Goal: Information Seeking & Learning: Learn about a topic

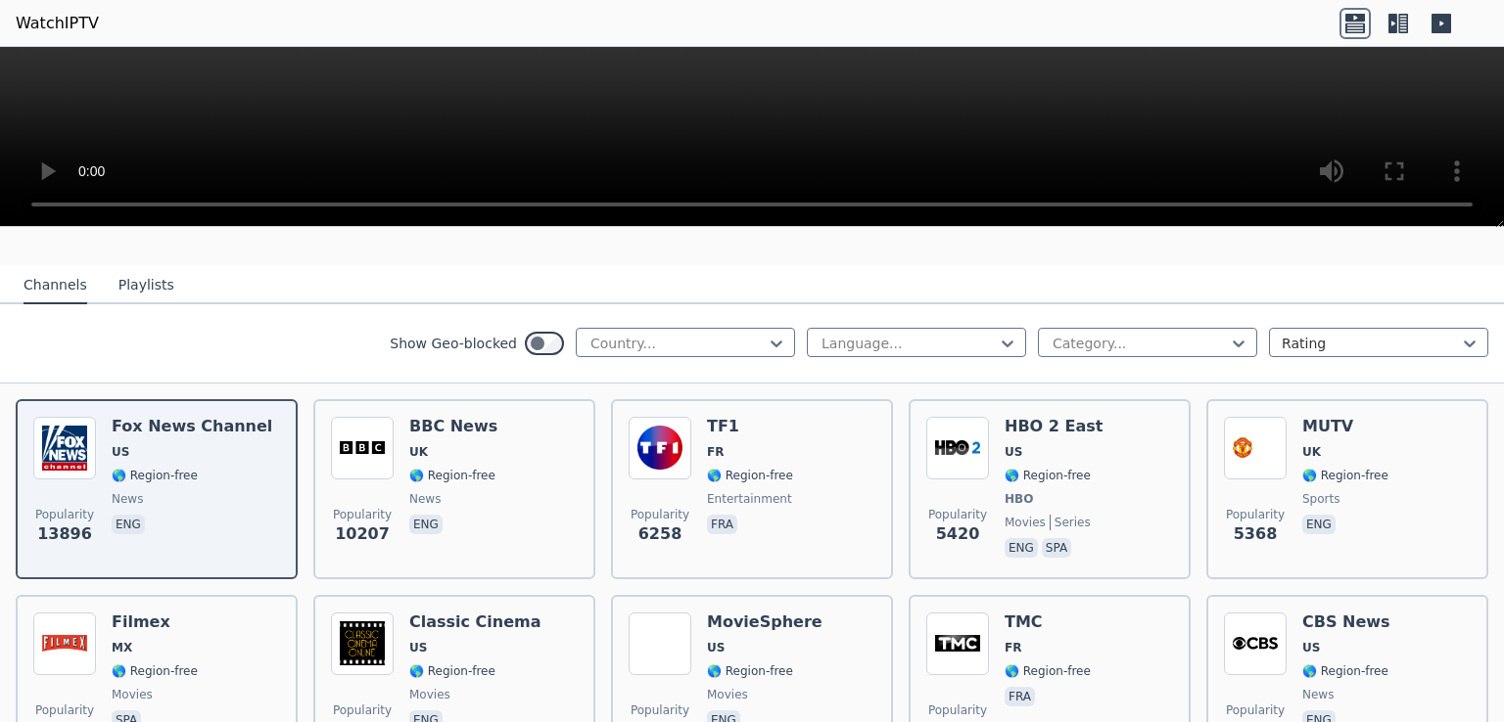
scroll to position [196, 0]
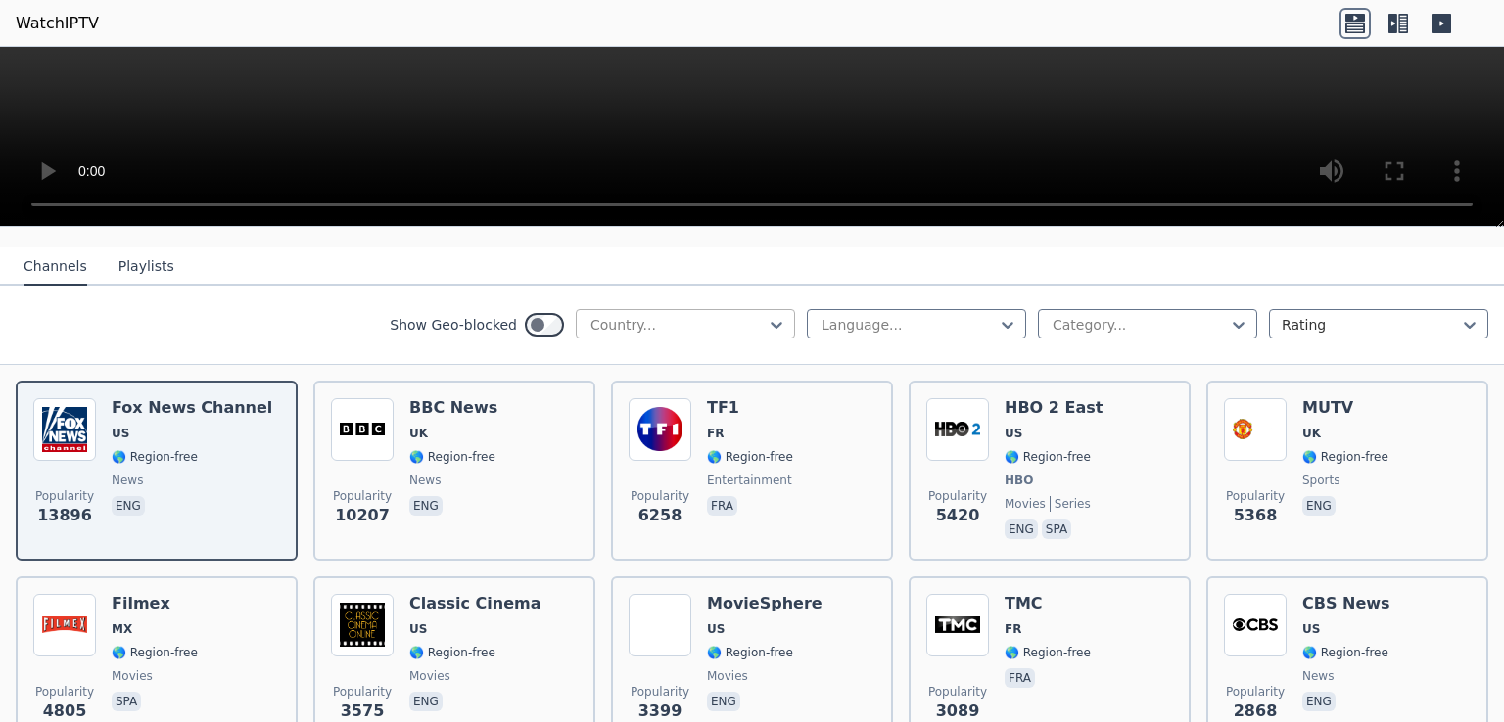
click at [670, 309] on div "Country..." at bounding box center [685, 323] width 219 height 29
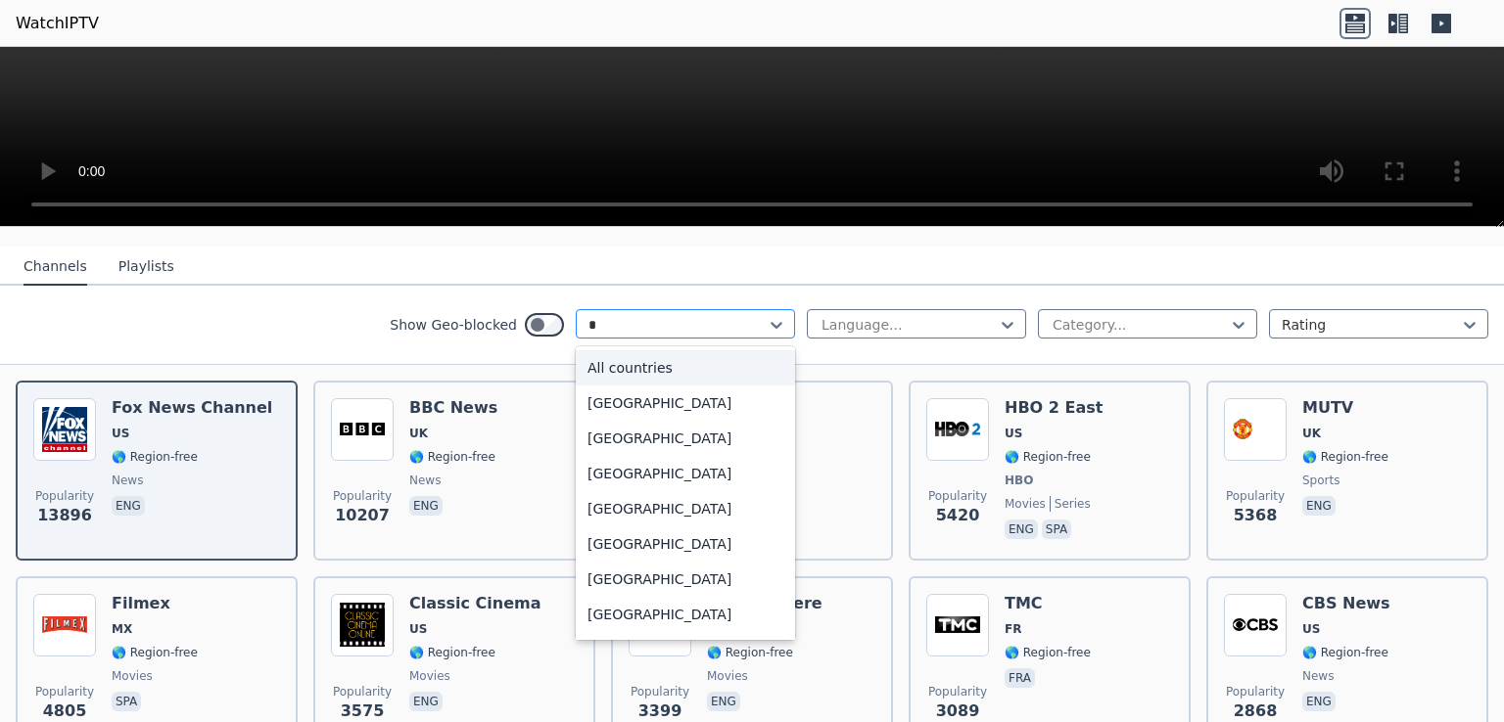
type input "**"
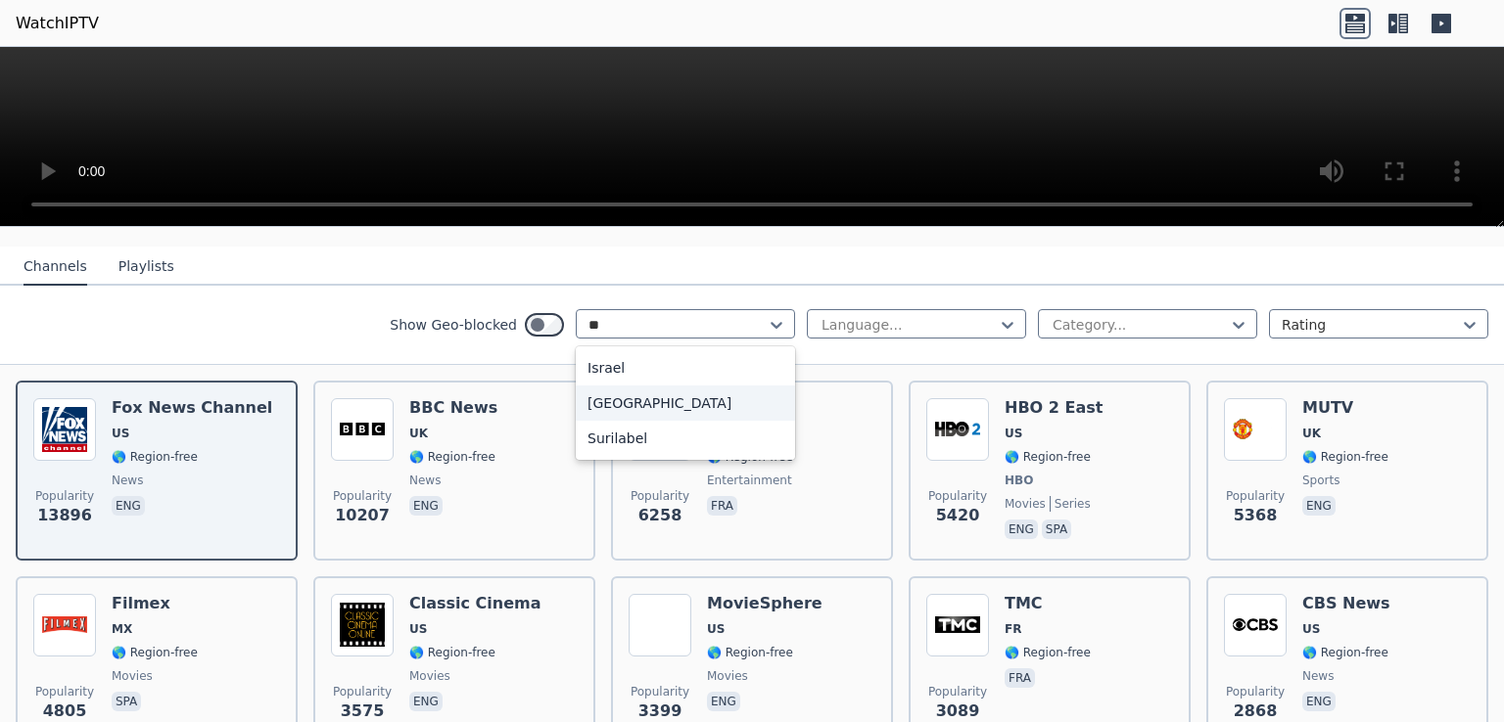
click at [641, 386] on div "[GEOGRAPHIC_DATA]" at bounding box center [685, 403] width 219 height 35
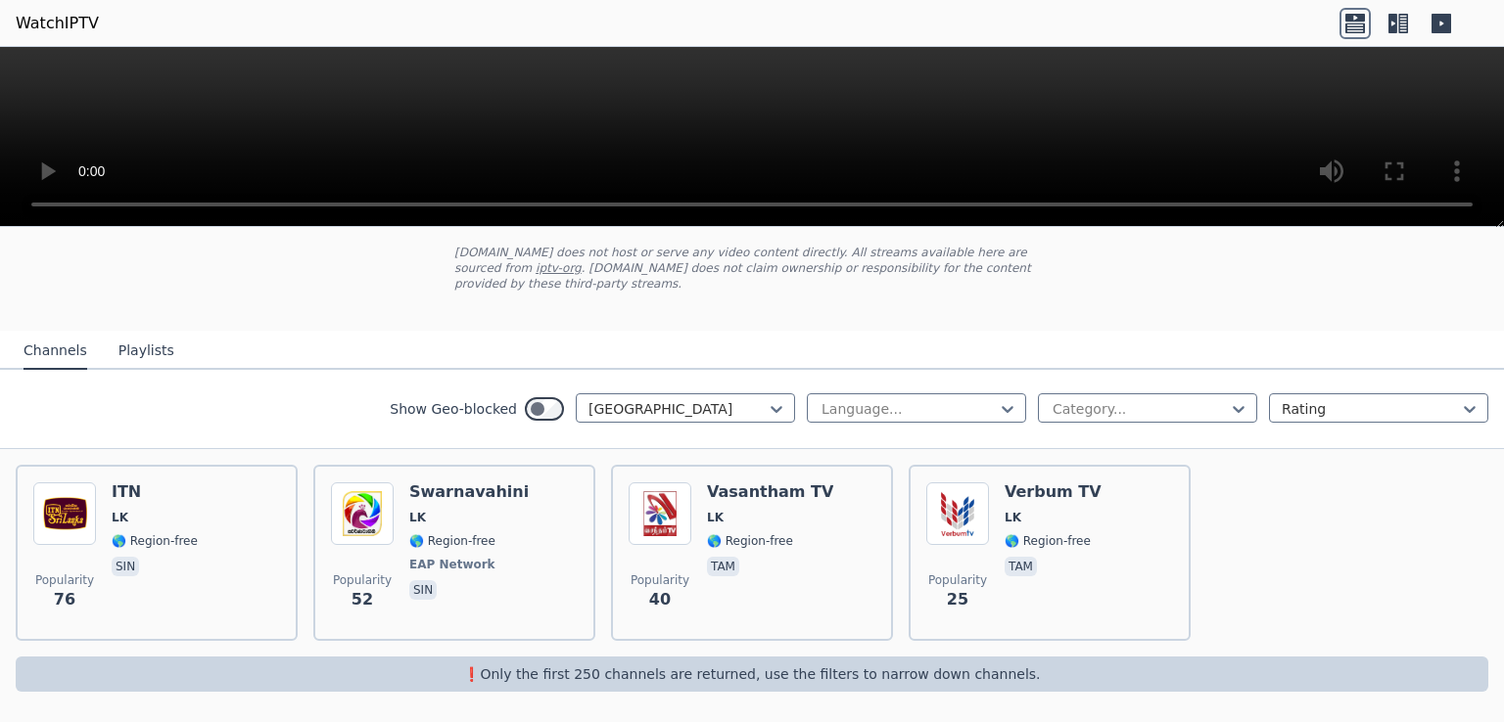
scroll to position [94, 0]
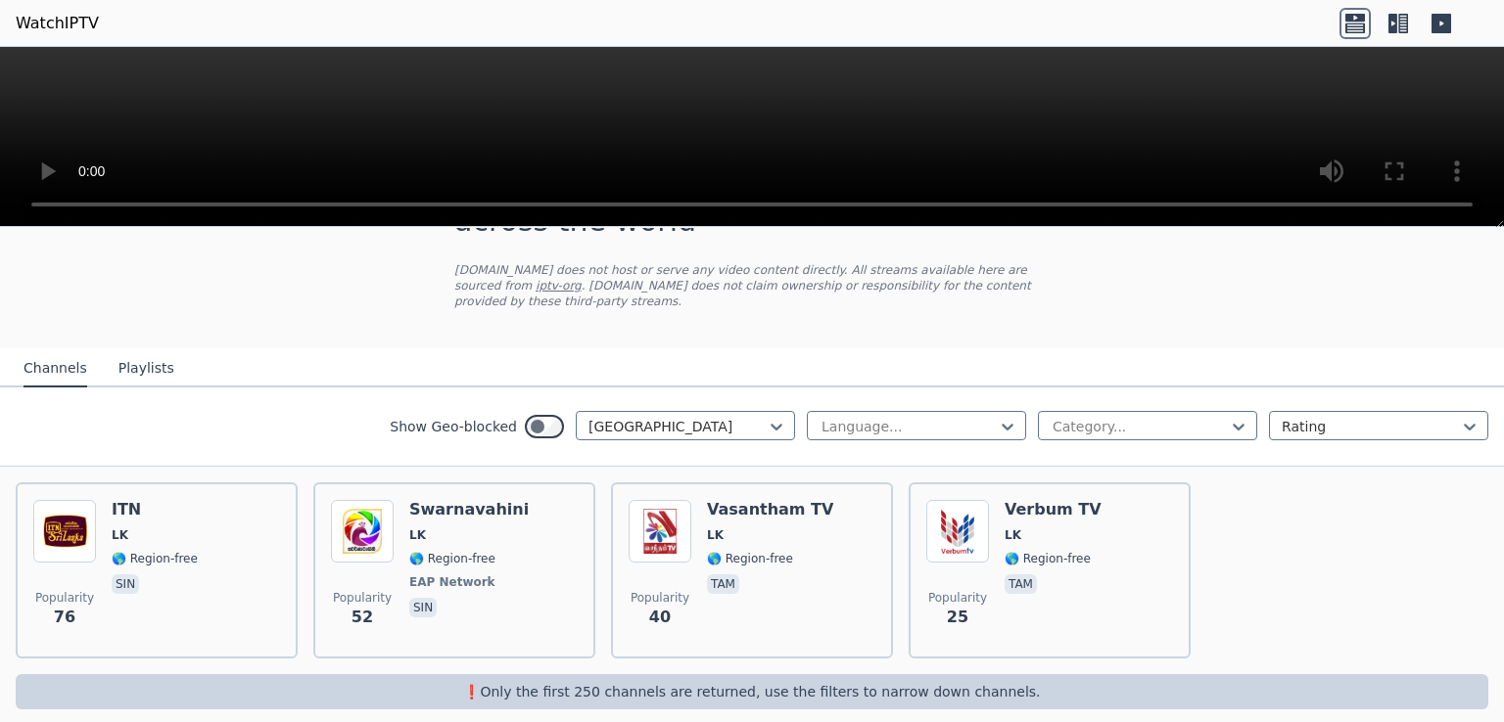
click at [136, 355] on button "Playlists" at bounding box center [146, 368] width 56 height 37
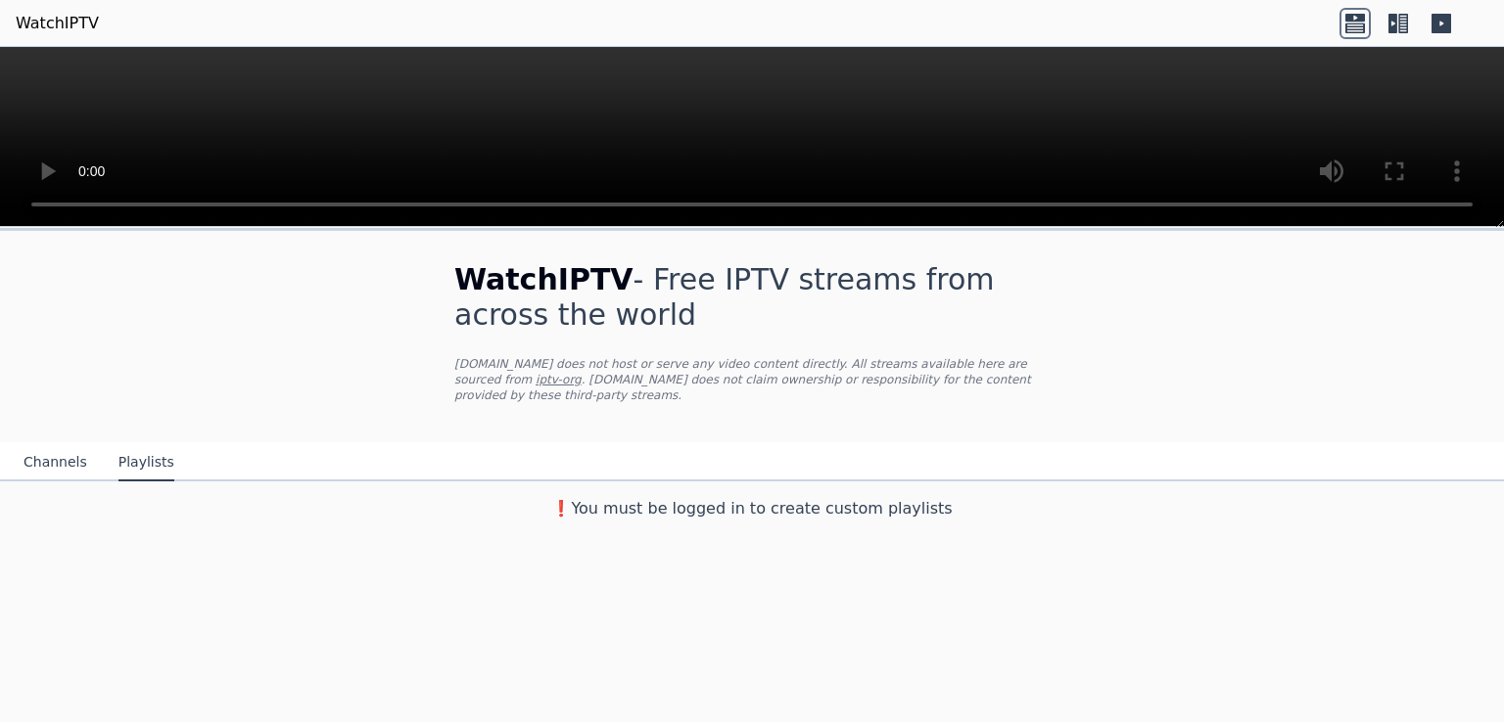
click at [48, 444] on button "Channels" at bounding box center [55, 462] width 64 height 37
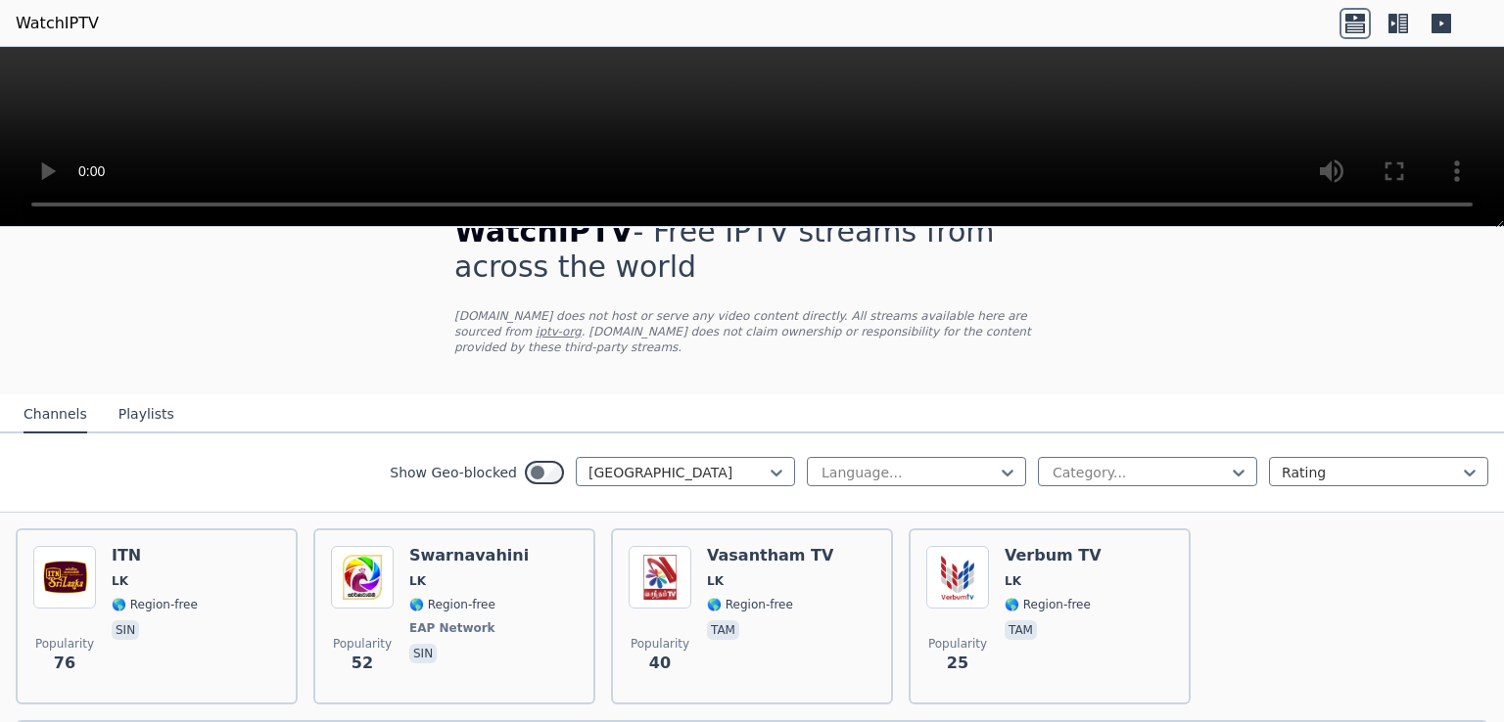
scroll to position [94, 0]
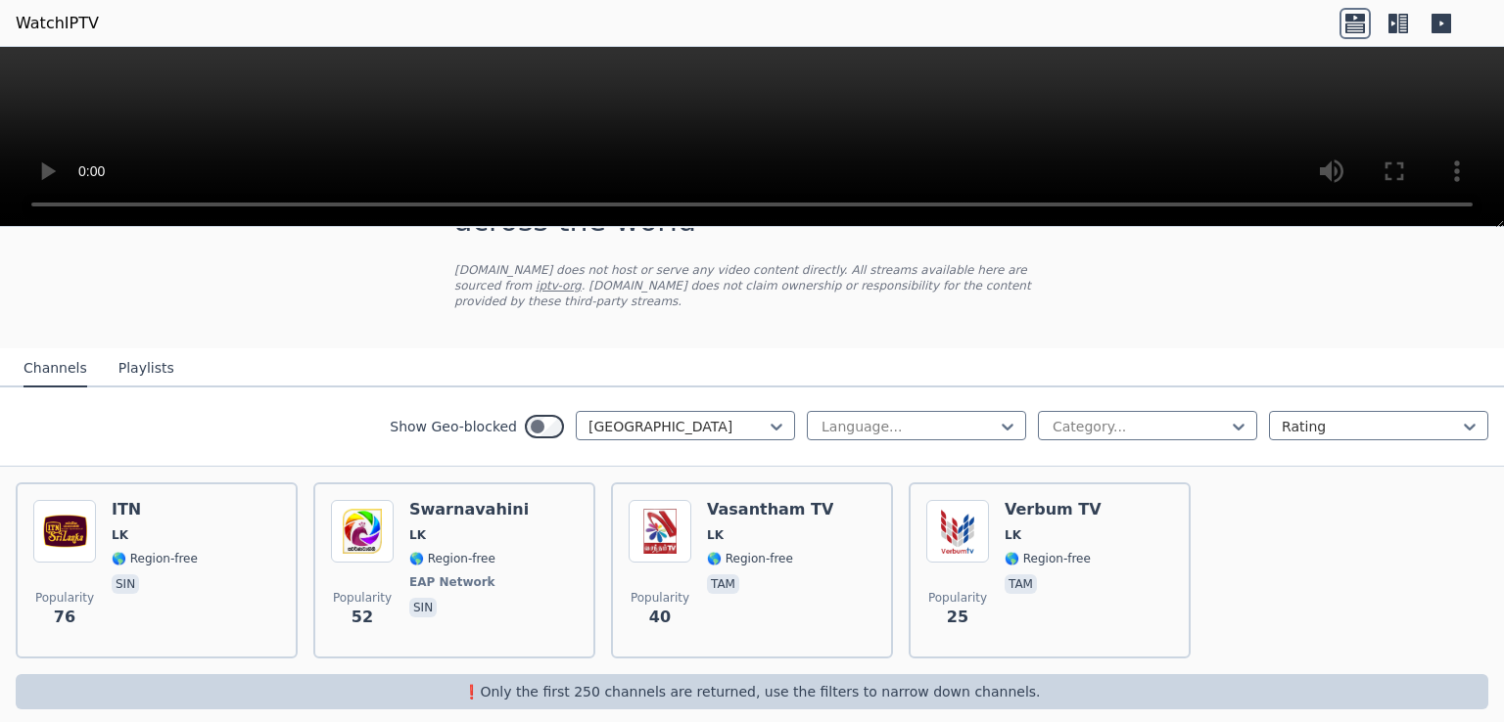
click at [781, 416] on div "Show Geo-blocked [GEOGRAPHIC_DATA] Language... Category... Rating" at bounding box center [752, 427] width 1504 height 79
click at [730, 417] on div at bounding box center [677, 427] width 178 height 20
type input "***"
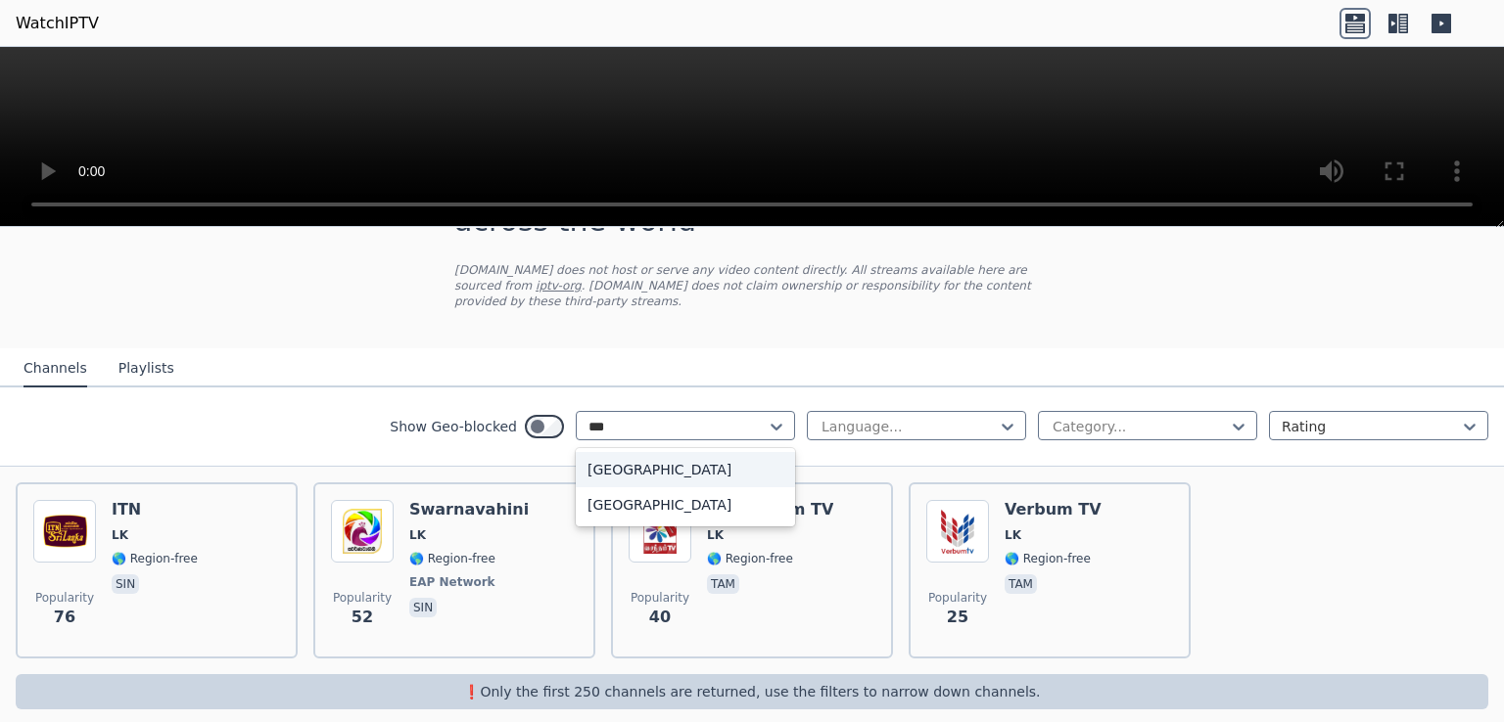
click at [711, 452] on div "[GEOGRAPHIC_DATA]" at bounding box center [685, 469] width 219 height 35
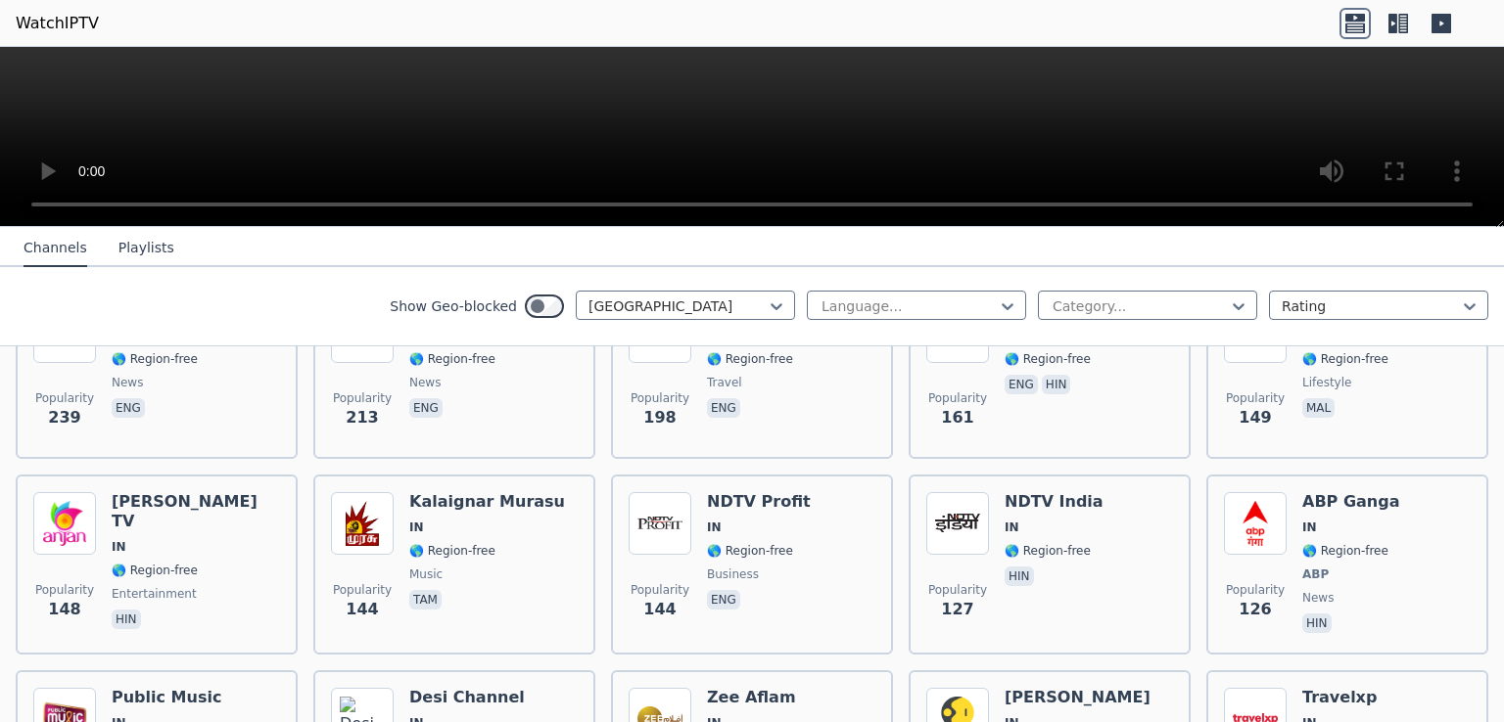
scroll to position [779, 0]
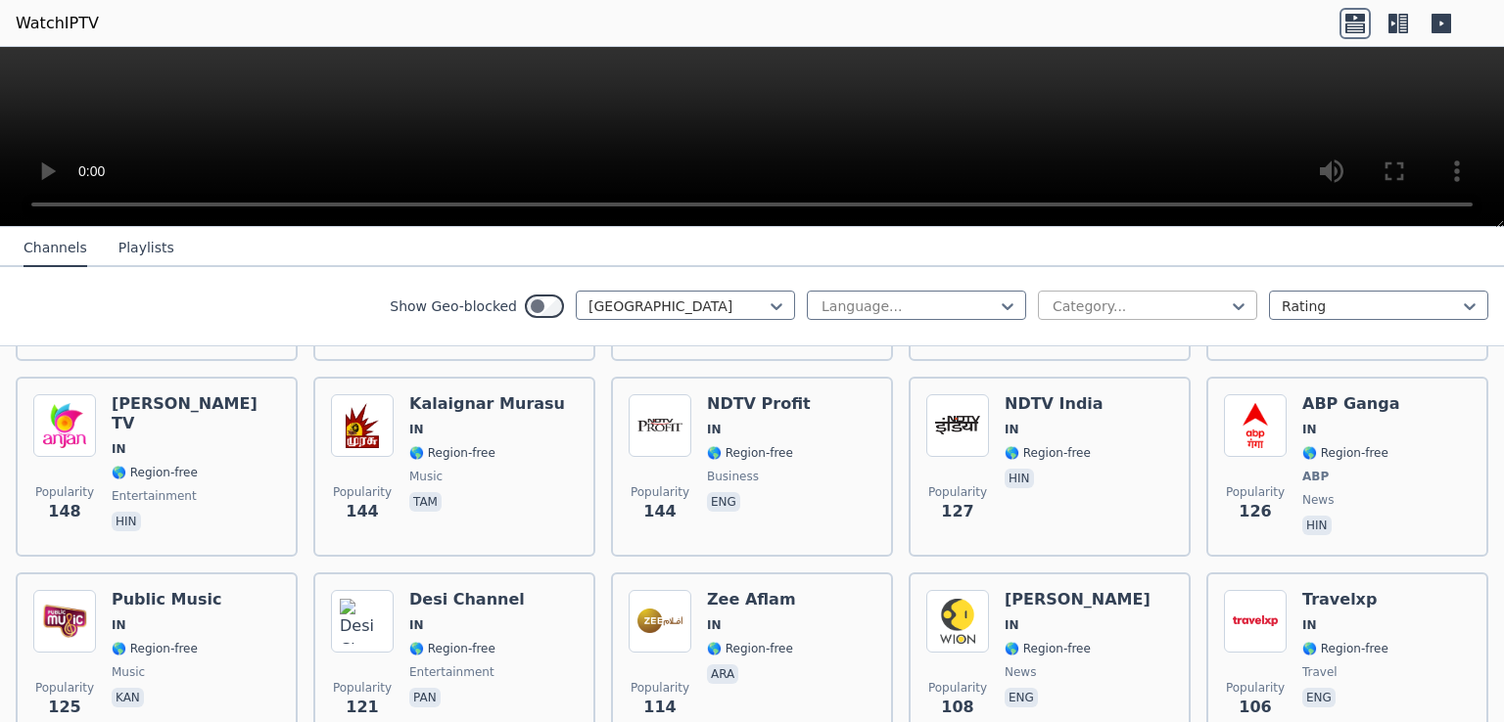
click at [1142, 306] on div at bounding box center [1139, 307] width 178 height 20
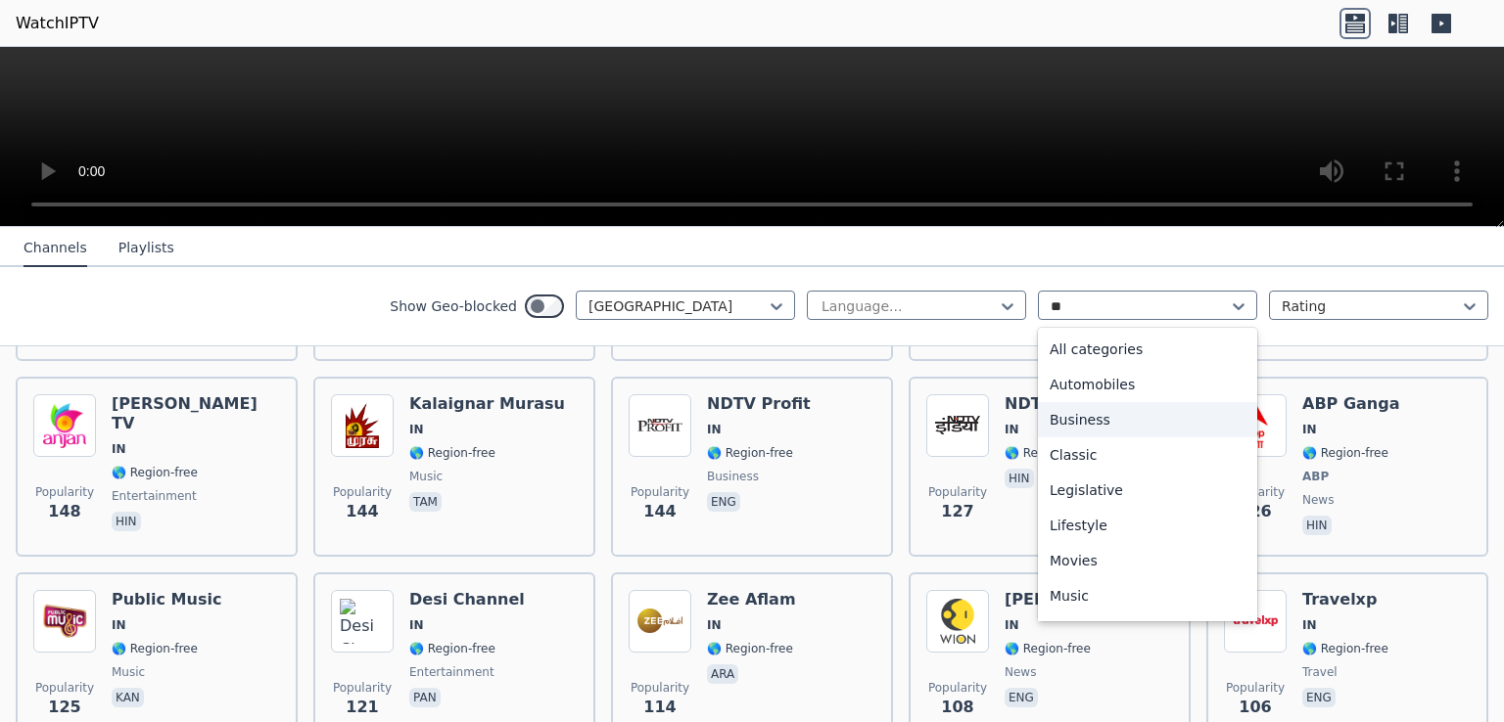
type input "***"
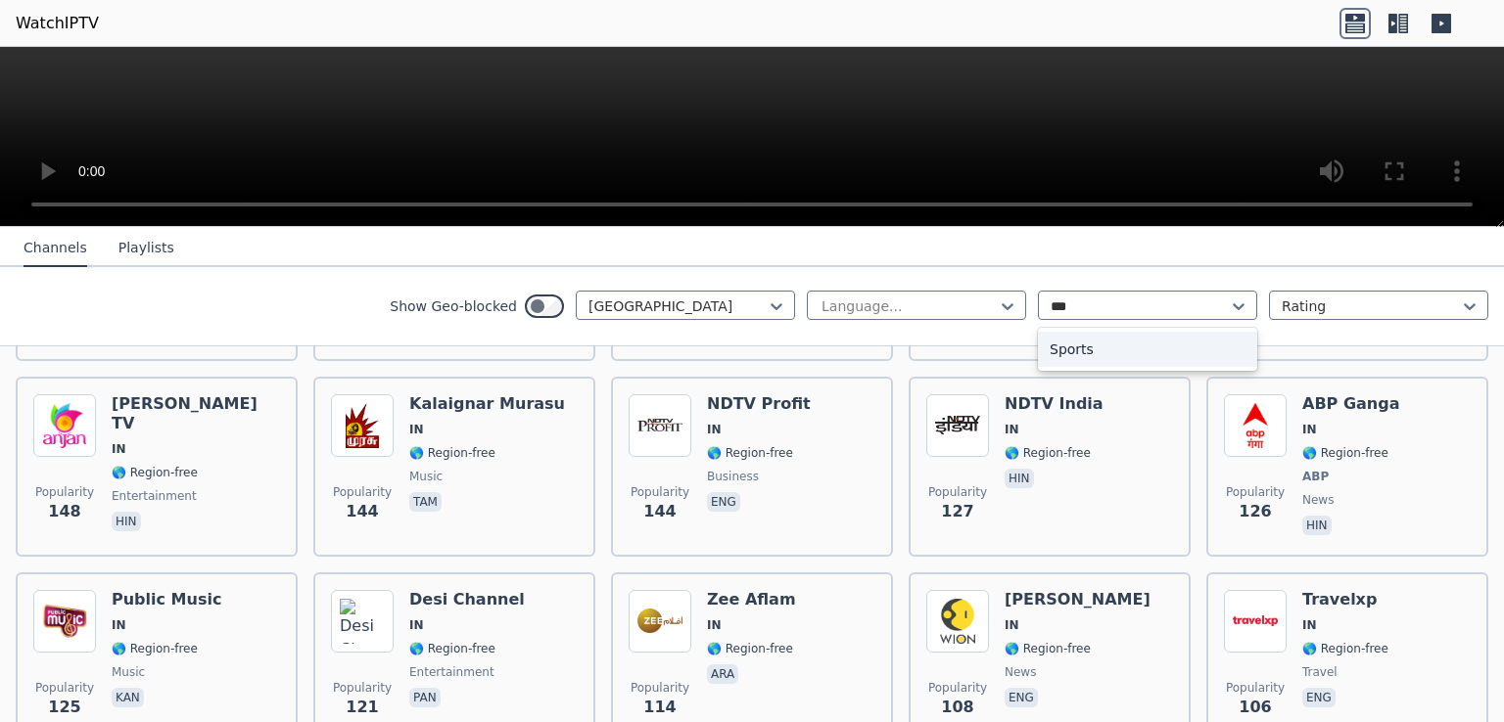
click at [1063, 347] on div "Sports" at bounding box center [1147, 349] width 219 height 35
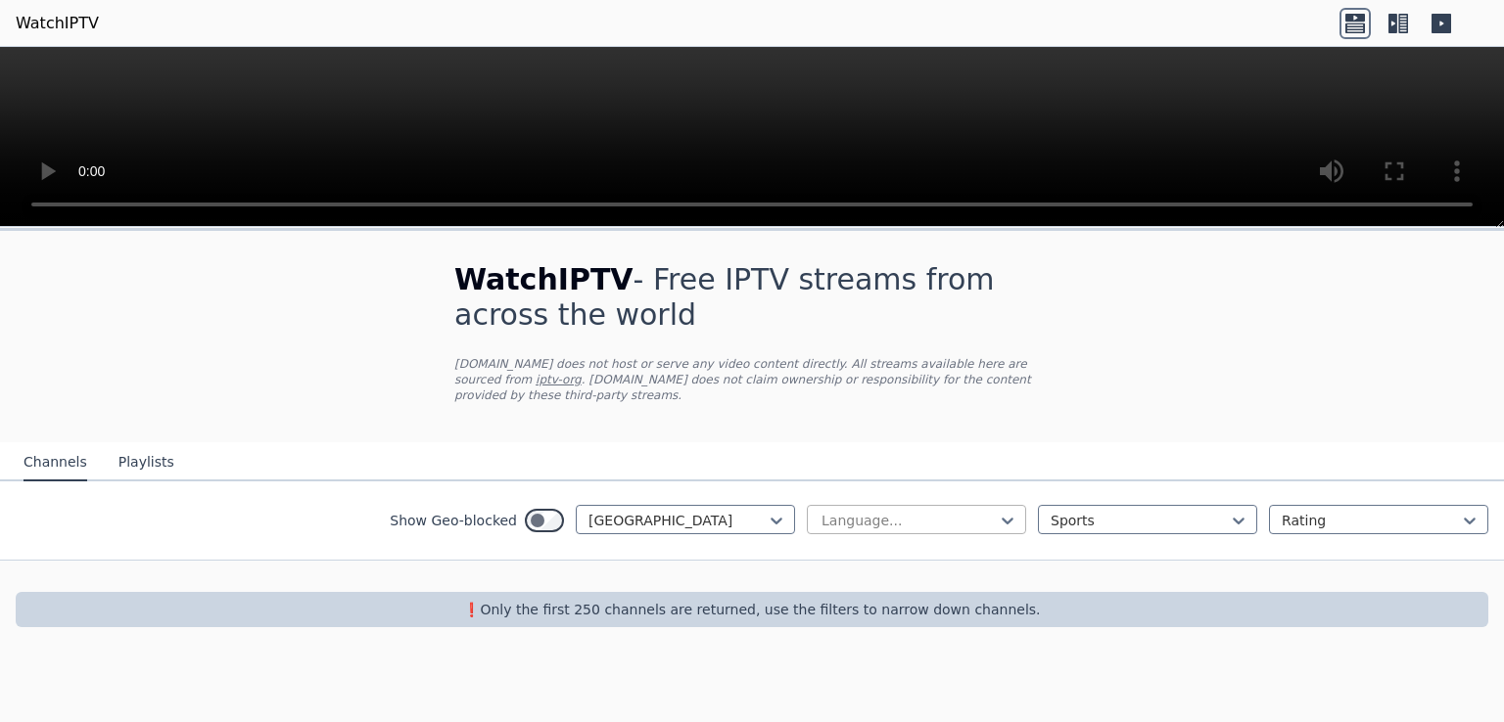
click at [944, 511] on div at bounding box center [908, 521] width 178 height 20
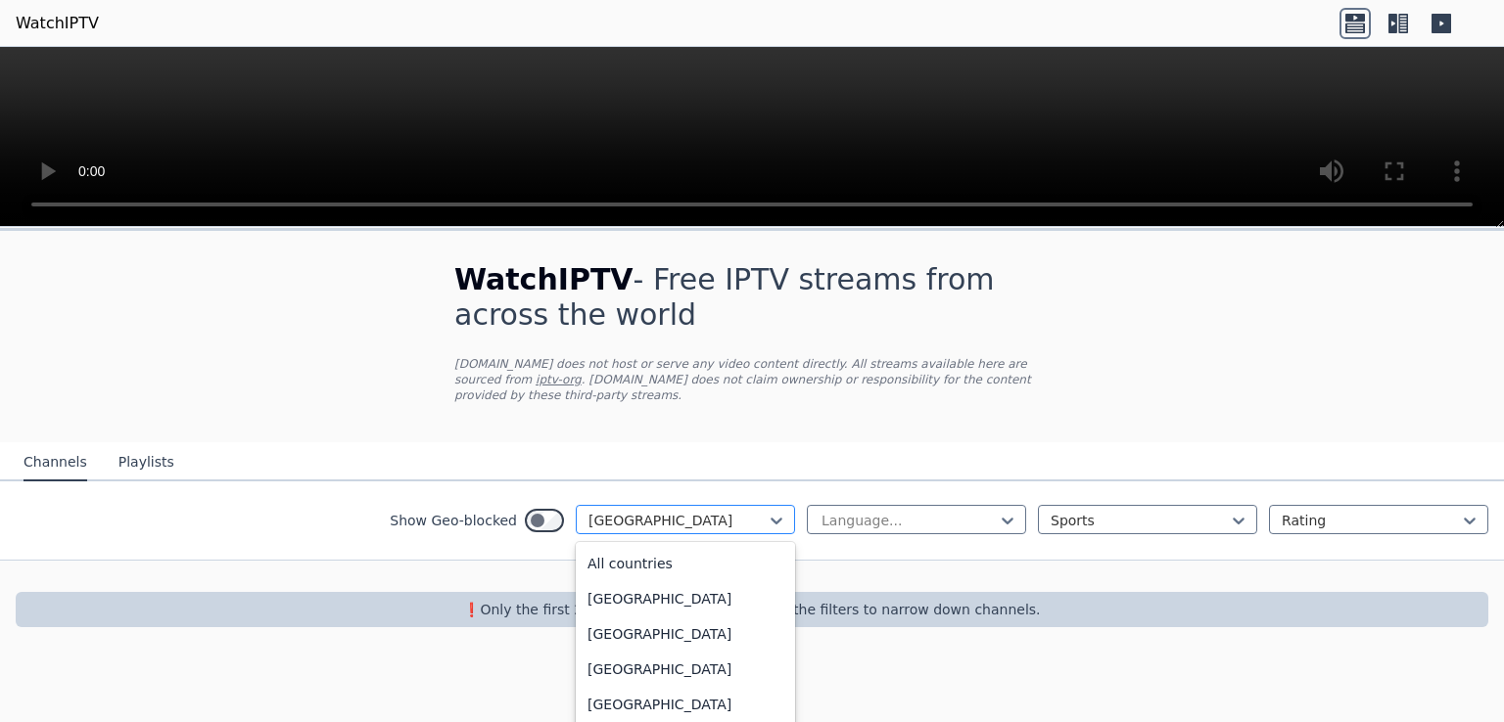
click at [650, 511] on div at bounding box center [677, 521] width 178 height 20
